Goal: Manage account settings

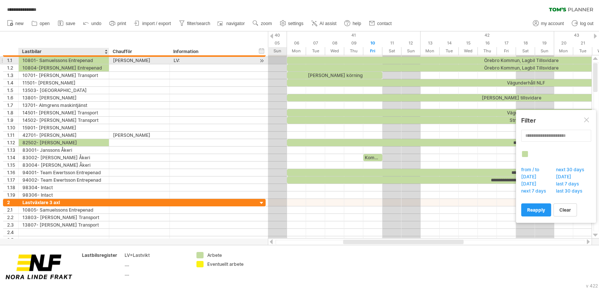
drag, startPoint x: 78, startPoint y: 60, endPoint x: 92, endPoint y: 61, distance: 14.6
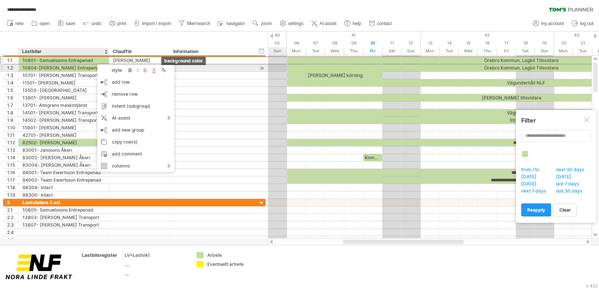
click at [165, 69] on div at bounding box center [162, 70] width 7 height 7
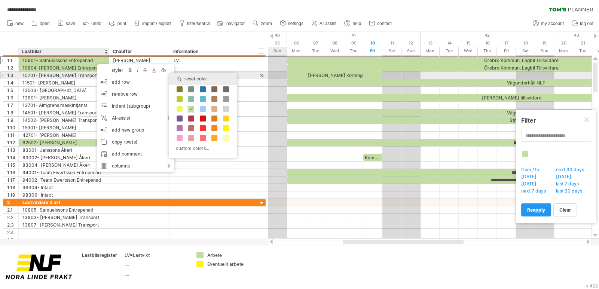
click at [189, 77] on div "reset color" at bounding box center [203, 79] width 69 height 12
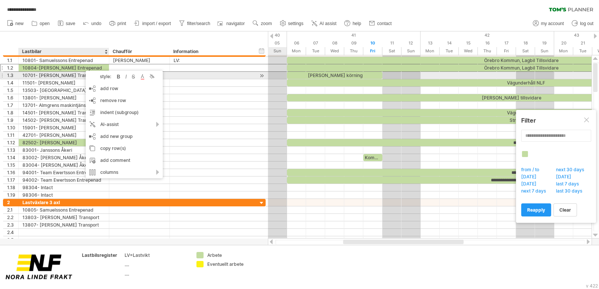
click at [152, 78] on div at bounding box center [151, 76] width 7 height 7
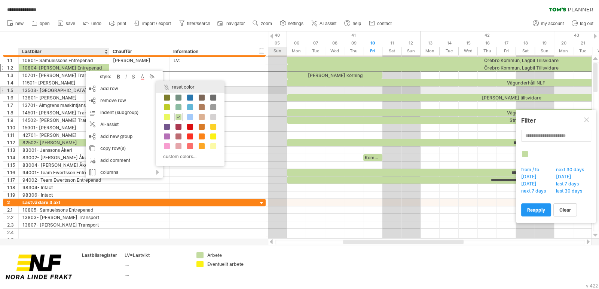
click at [169, 87] on div "reset color" at bounding box center [190, 87] width 69 height 12
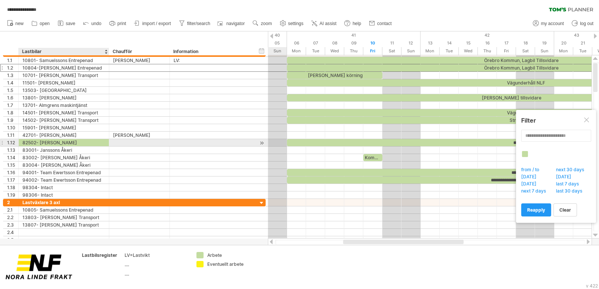
click at [80, 143] on div "82502- [PERSON_NAME]" at bounding box center [63, 142] width 83 height 7
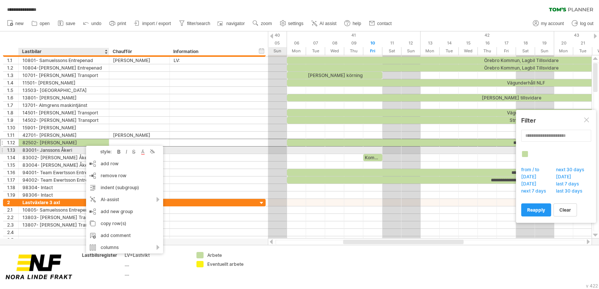
click at [153, 152] on div at bounding box center [151, 151] width 7 height 7
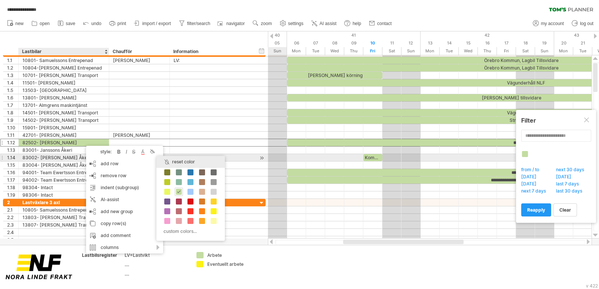
click at [178, 161] on div "reset color" at bounding box center [191, 162] width 69 height 12
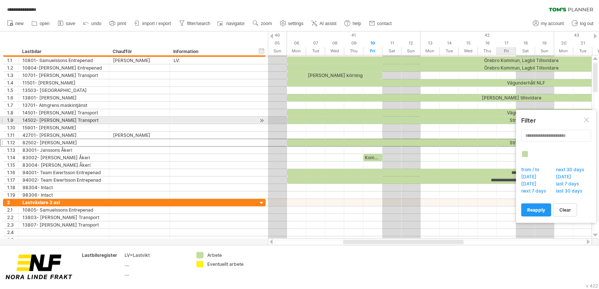
click at [589, 121] on div at bounding box center [587, 121] width 6 height 6
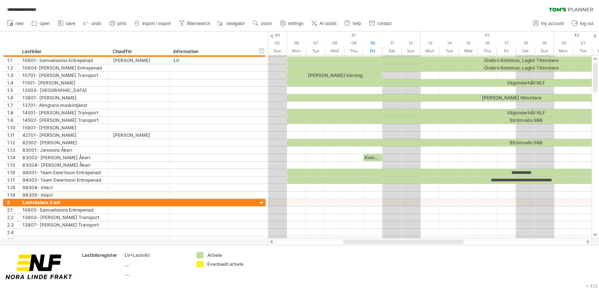
click at [573, 5] on div "**********" at bounding box center [299, 8] width 599 height 16
click at [549, 24] on span "my account" at bounding box center [552, 23] width 23 height 5
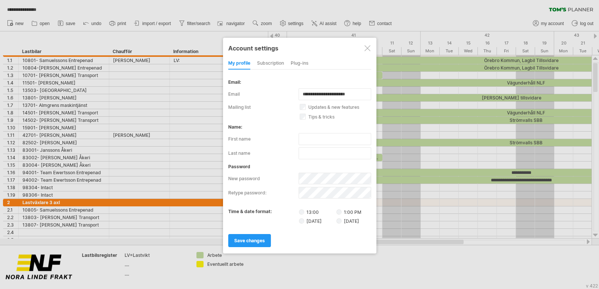
click at [369, 46] on div at bounding box center [368, 48] width 6 height 6
